Goal: Find specific page/section: Find specific page/section

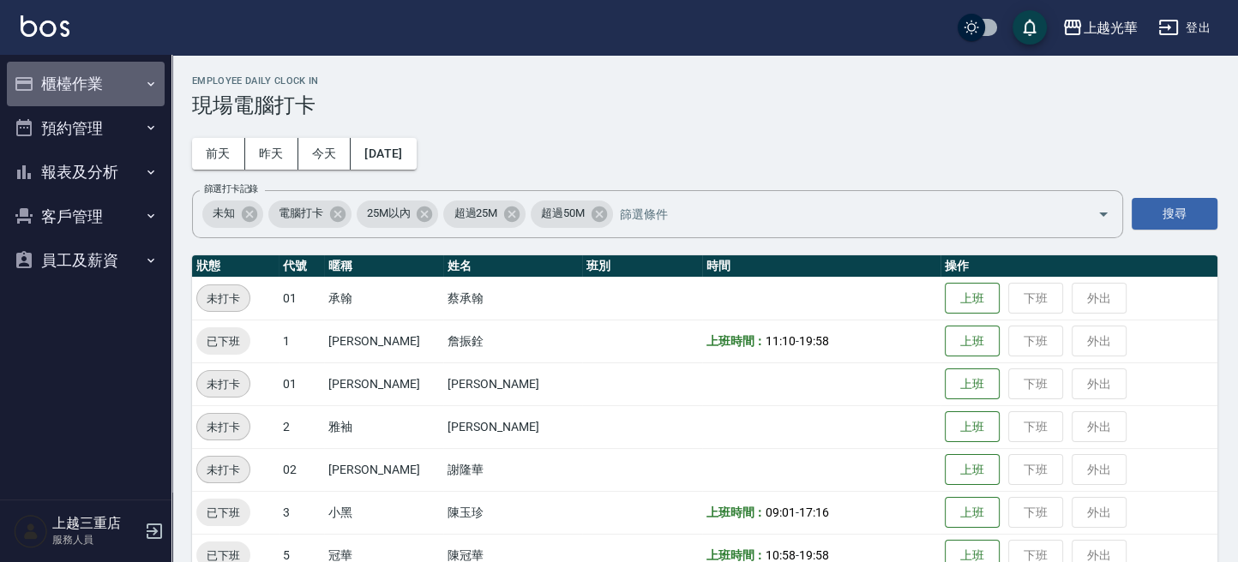
click at [120, 93] on button "櫃檯作業" at bounding box center [86, 84] width 158 height 45
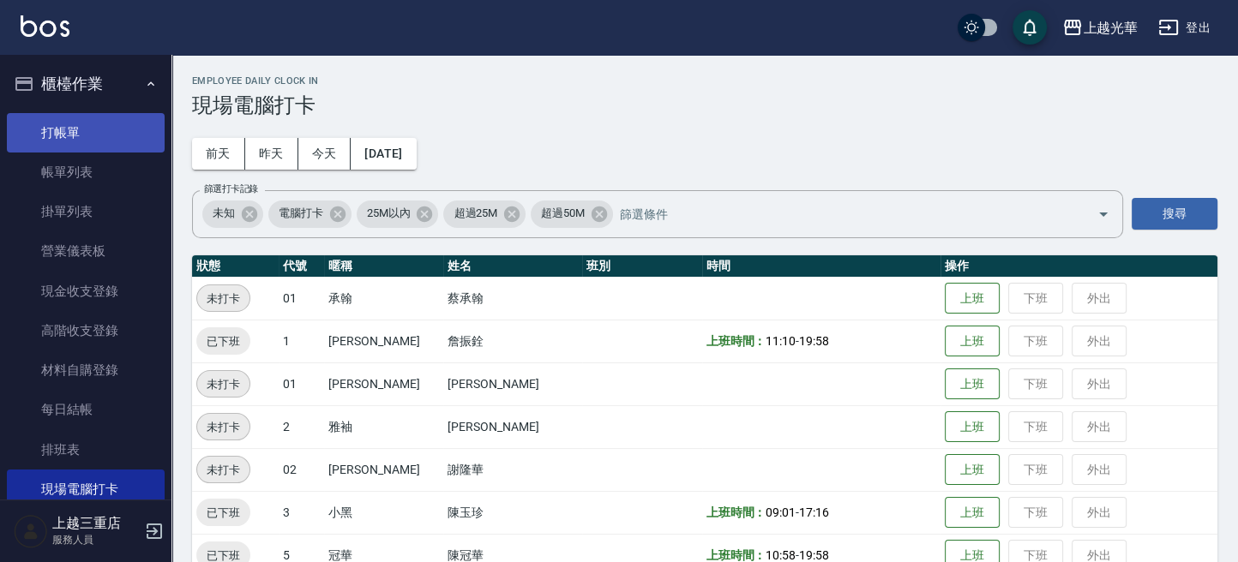
click at [105, 141] on link "打帳單" at bounding box center [86, 132] width 158 height 39
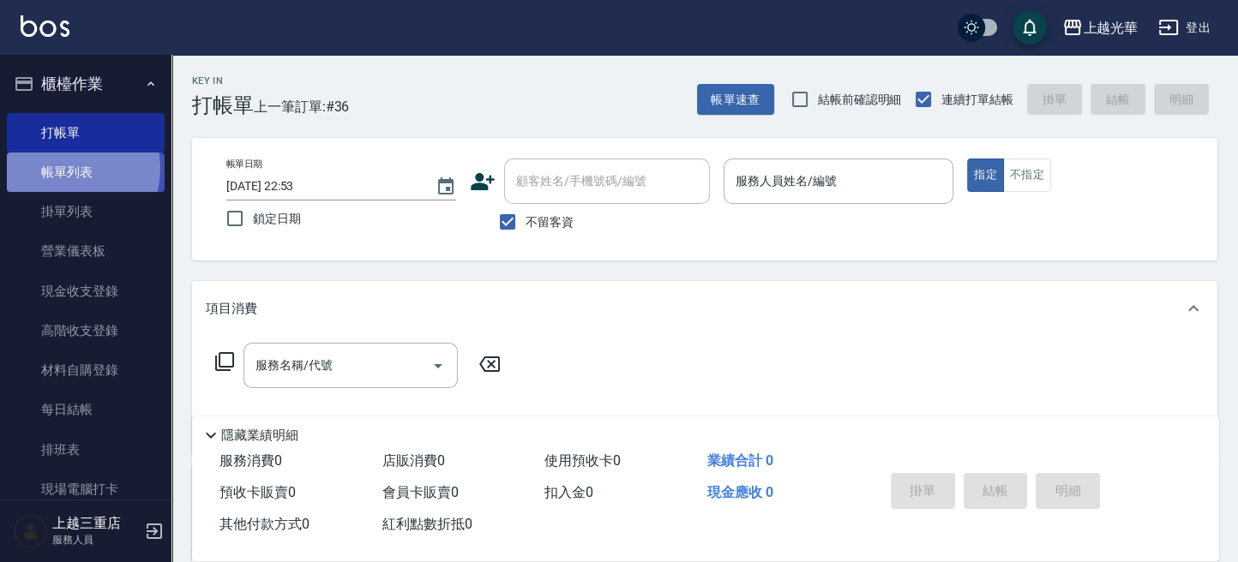
click at [65, 168] on link "帳單列表" at bounding box center [86, 172] width 158 height 39
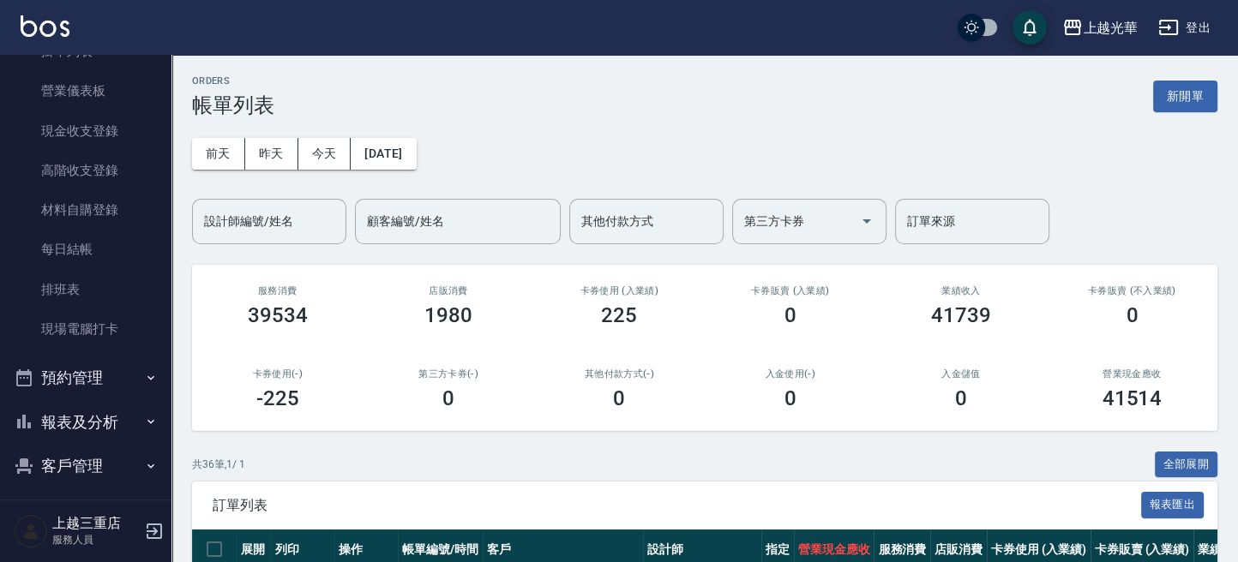
scroll to position [213, 0]
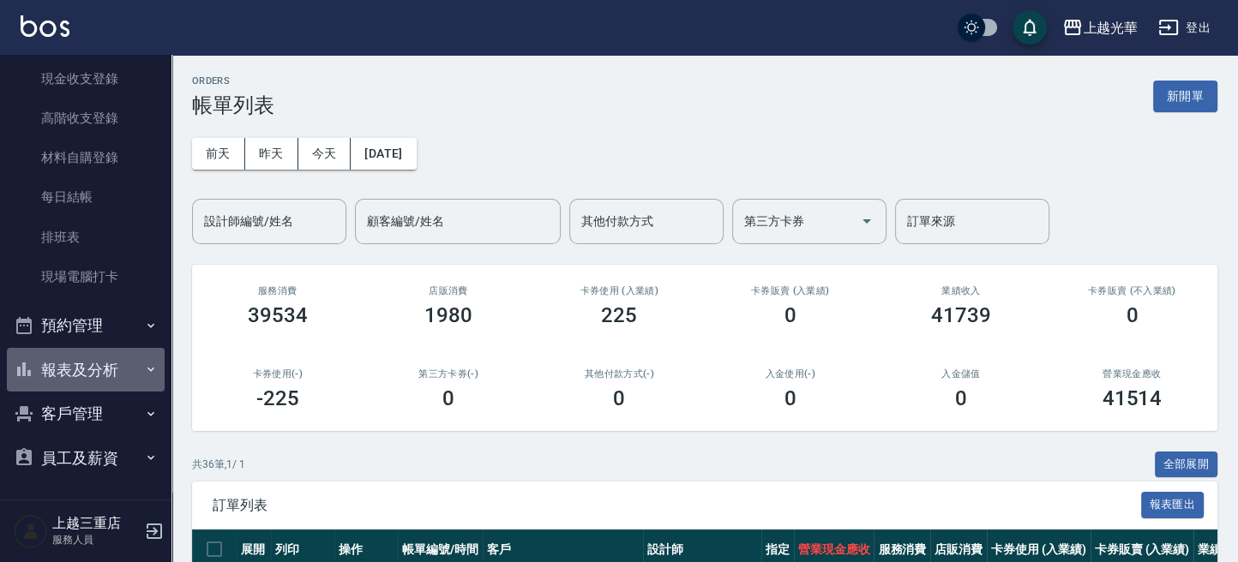
click at [110, 377] on button "報表及分析" at bounding box center [86, 370] width 158 height 45
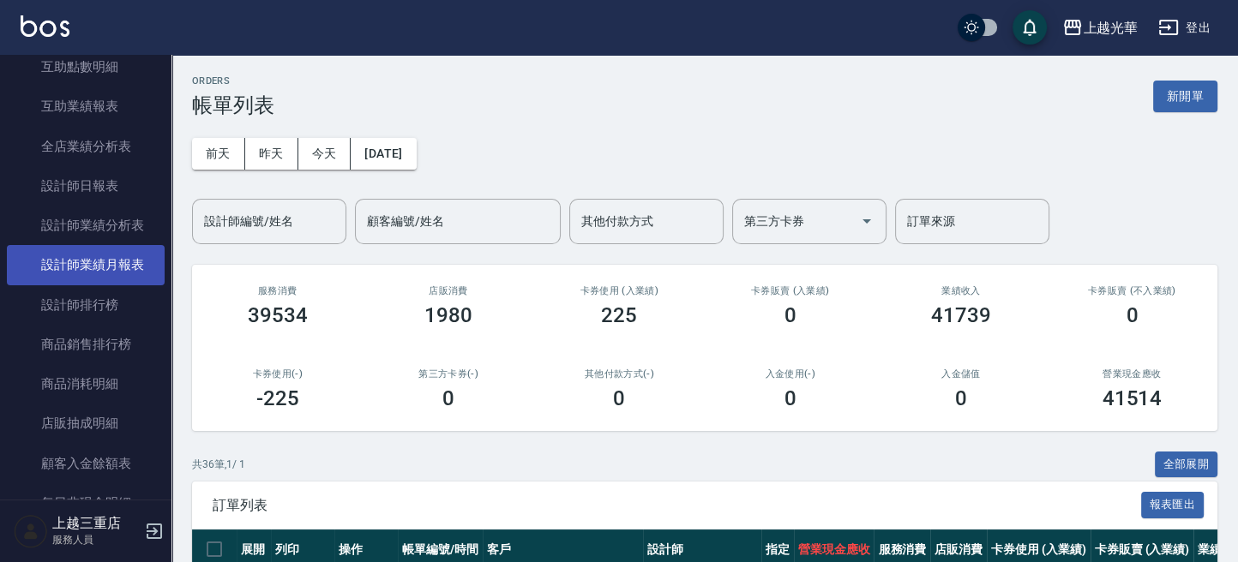
scroll to position [483, 0]
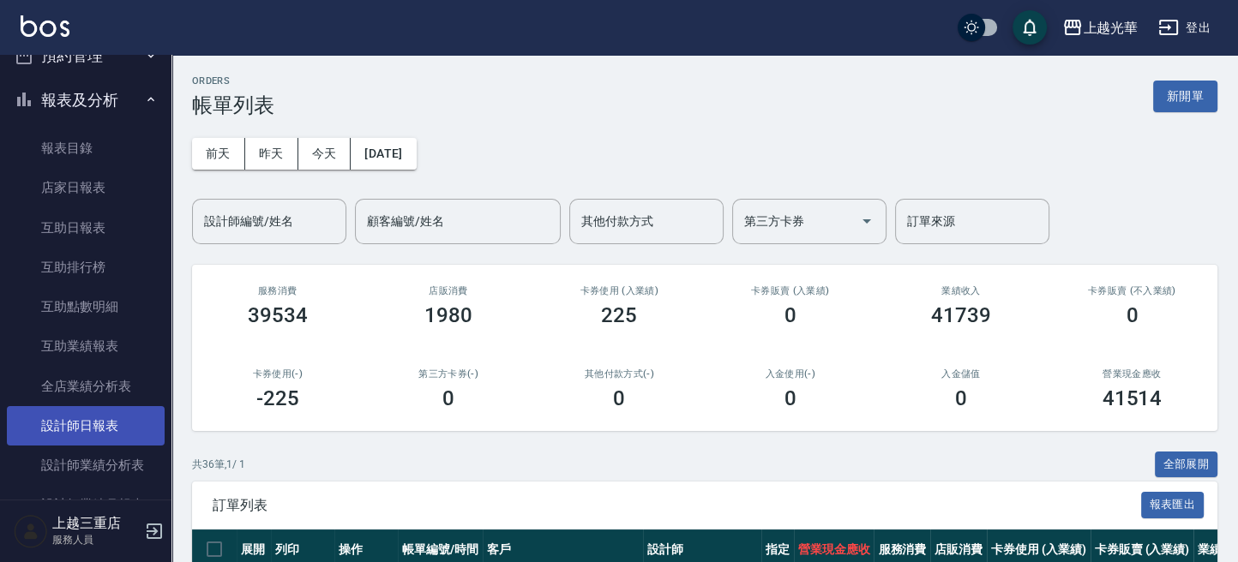
click at [101, 424] on link "設計師日報表" at bounding box center [86, 425] width 158 height 39
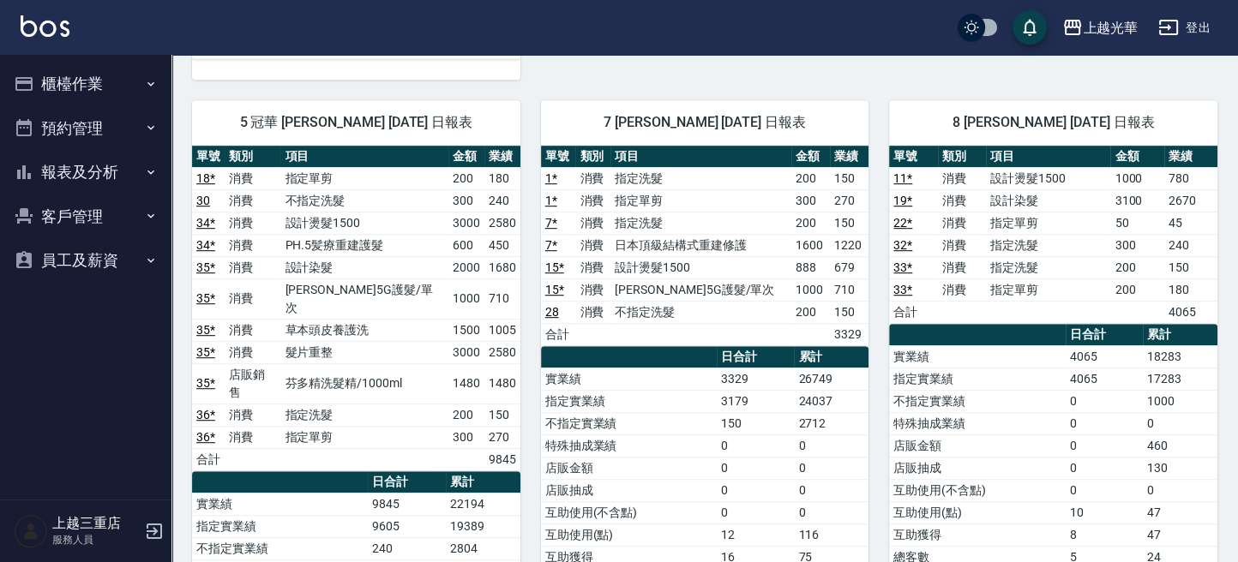
scroll to position [1029, 0]
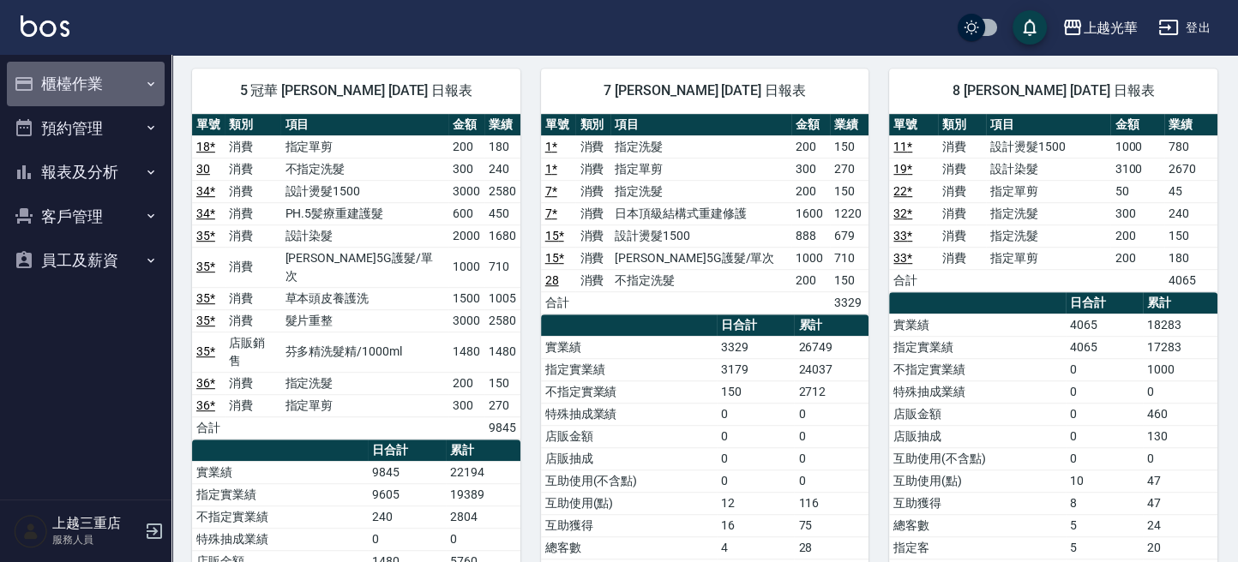
click at [96, 94] on button "櫃檯作業" at bounding box center [86, 84] width 158 height 45
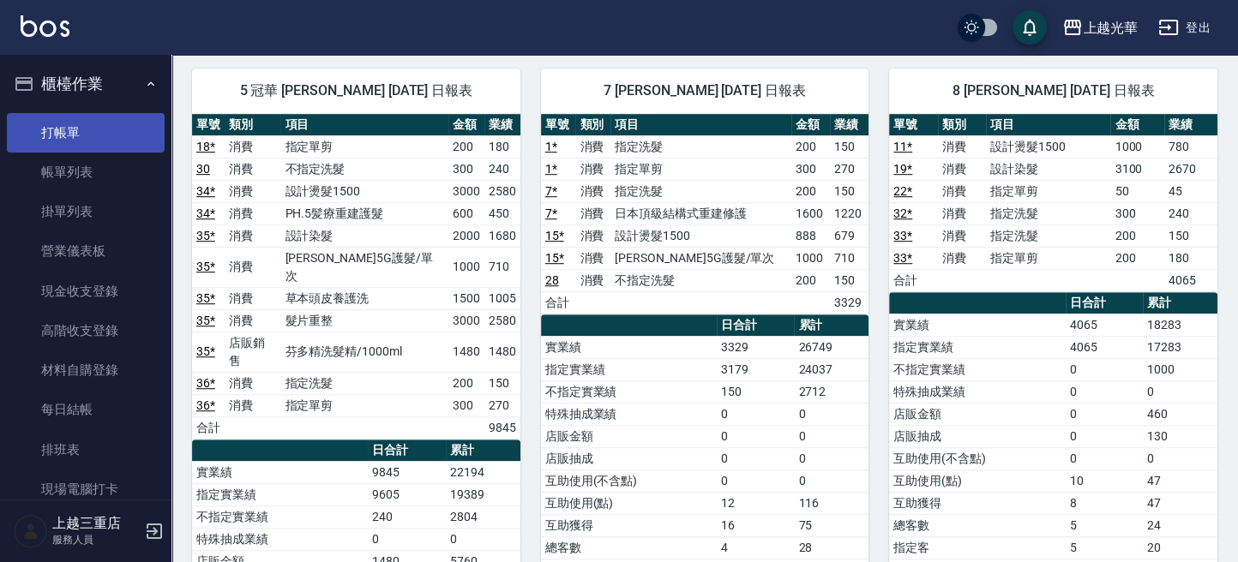
click at [96, 113] on link "打帳單" at bounding box center [86, 132] width 158 height 39
